Goal: Communication & Community: Share content

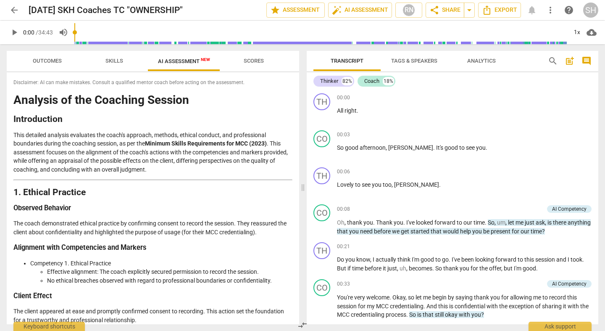
scroll to position [1526, 0]
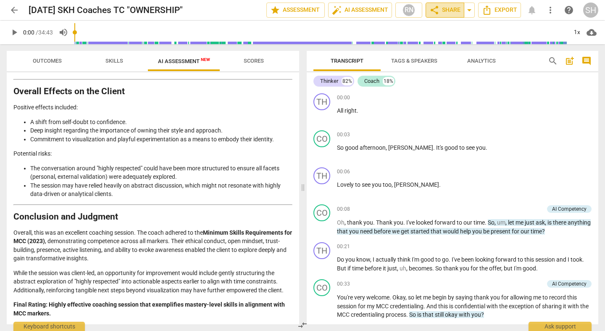
click at [446, 10] on span "share Share" at bounding box center [445, 10] width 31 height 10
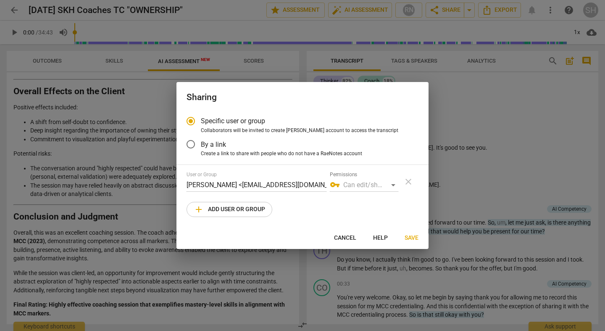
click at [265, 210] on span "add Add user or group" at bounding box center [229, 209] width 71 height 10
radio input "false"
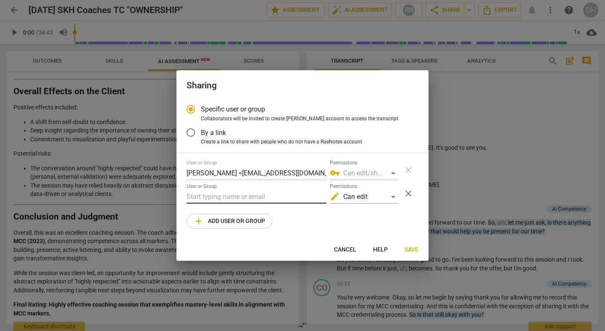
click at [243, 197] on input "text" at bounding box center [257, 196] width 140 height 13
type input "[EMAIL_ADDRESS][DOMAIN_NAME]"
click at [392, 196] on div "edit Can edit" at bounding box center [364, 196] width 69 height 13
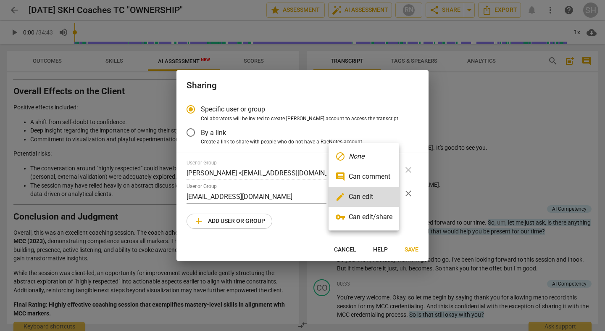
click at [384, 215] on li "vpn_key Can edit/share" at bounding box center [364, 217] width 71 height 20
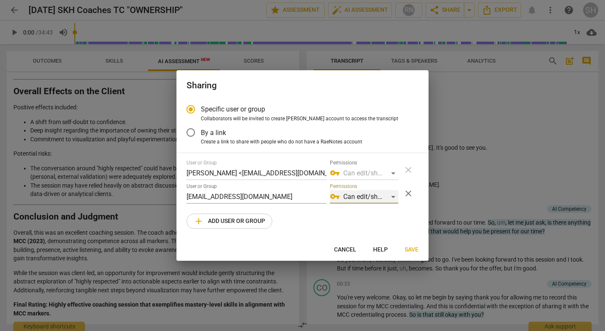
click at [393, 197] on div "vpn_key Can edit/share" at bounding box center [364, 196] width 69 height 13
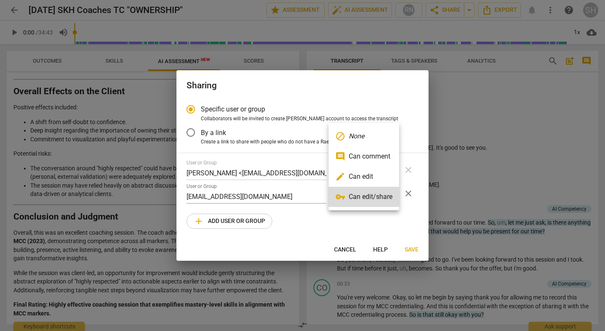
click at [375, 174] on li "edit Can edit" at bounding box center [364, 176] width 71 height 20
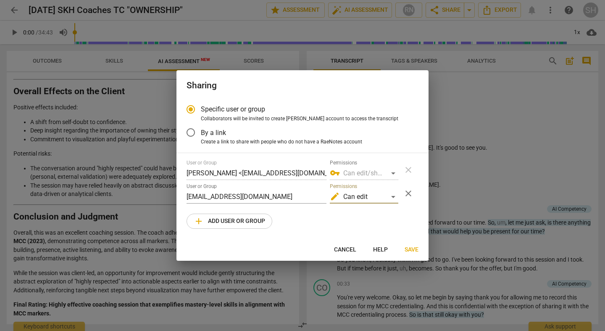
click at [409, 248] on span "Save" at bounding box center [412, 250] width 14 height 8
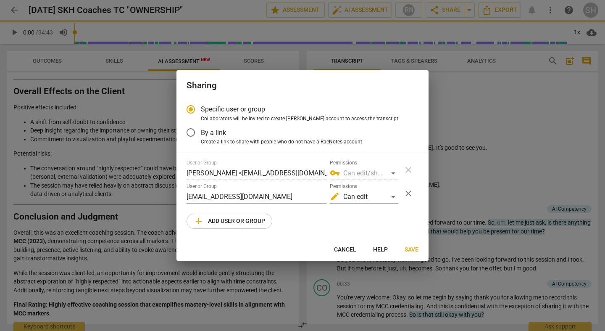
radio input "false"
type input "[PERSON_NAME] <[PERSON_NAME][EMAIL_ADDRESS][DOMAIN_NAME]>"
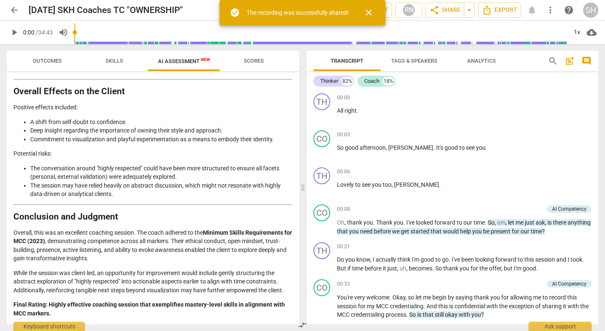
drag, startPoint x: 200, startPoint y: 6, endPoint x: 24, endPoint y: 6, distance: 176.2
click at [24, 6] on div "arrow_back [DATE] SKH Coaches TC "OWNERSHIP" edit star Assessment auto_fix_high…" at bounding box center [303, 10] width 592 height 15
copy h2 "[DATE] SKH Coaches TC "OWNERSHIP""
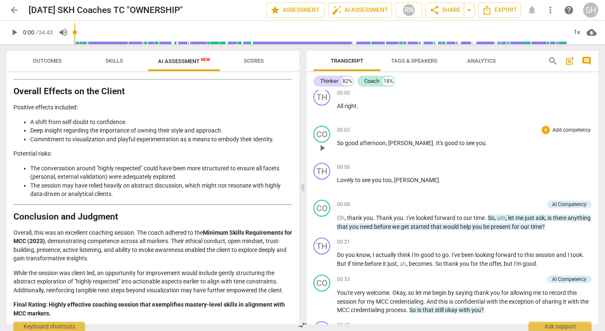
scroll to position [0, 0]
